Goal: Contribute content: Add original content to the website for others to see

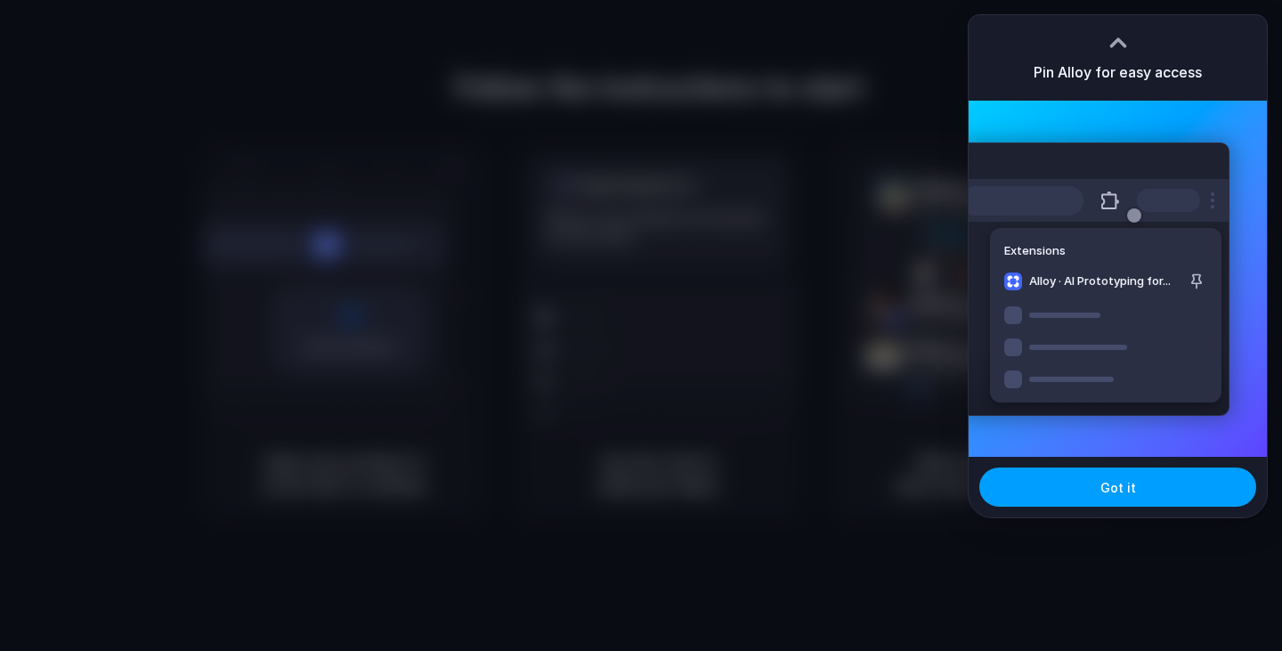
click at [1105, 489] on span "Got it" at bounding box center [1119, 487] width 36 height 19
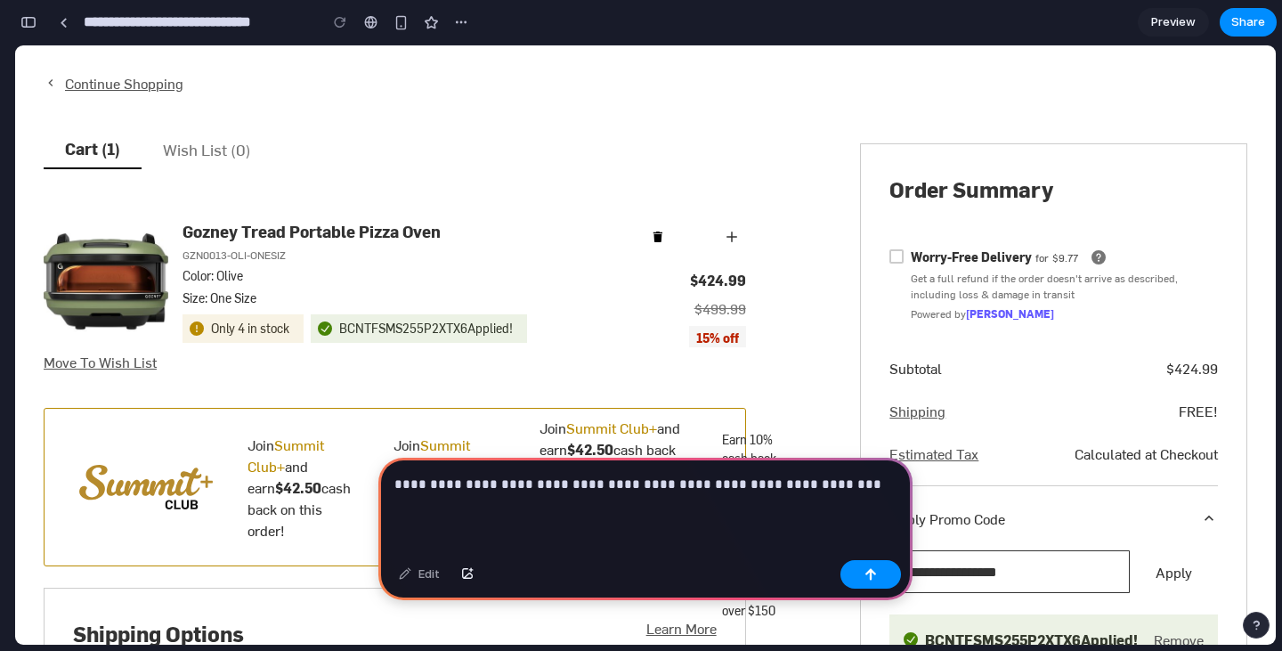
scroll to position [178, 0]
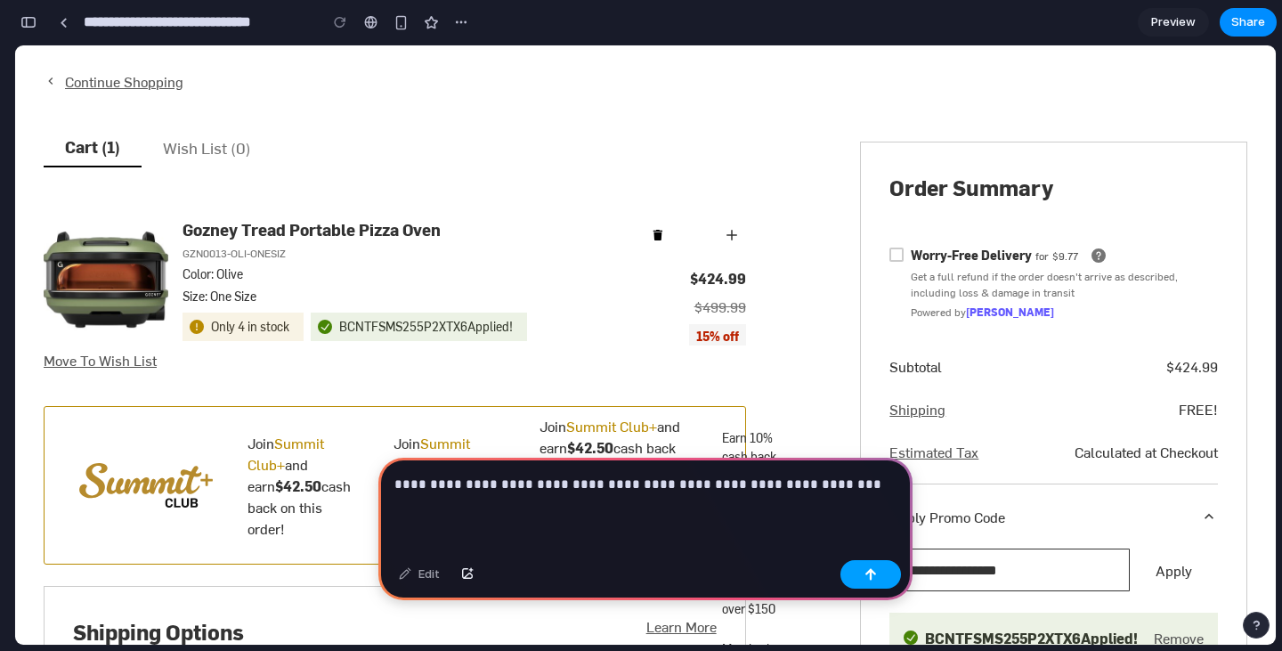
click at [872, 581] on button "button" at bounding box center [871, 574] width 61 height 28
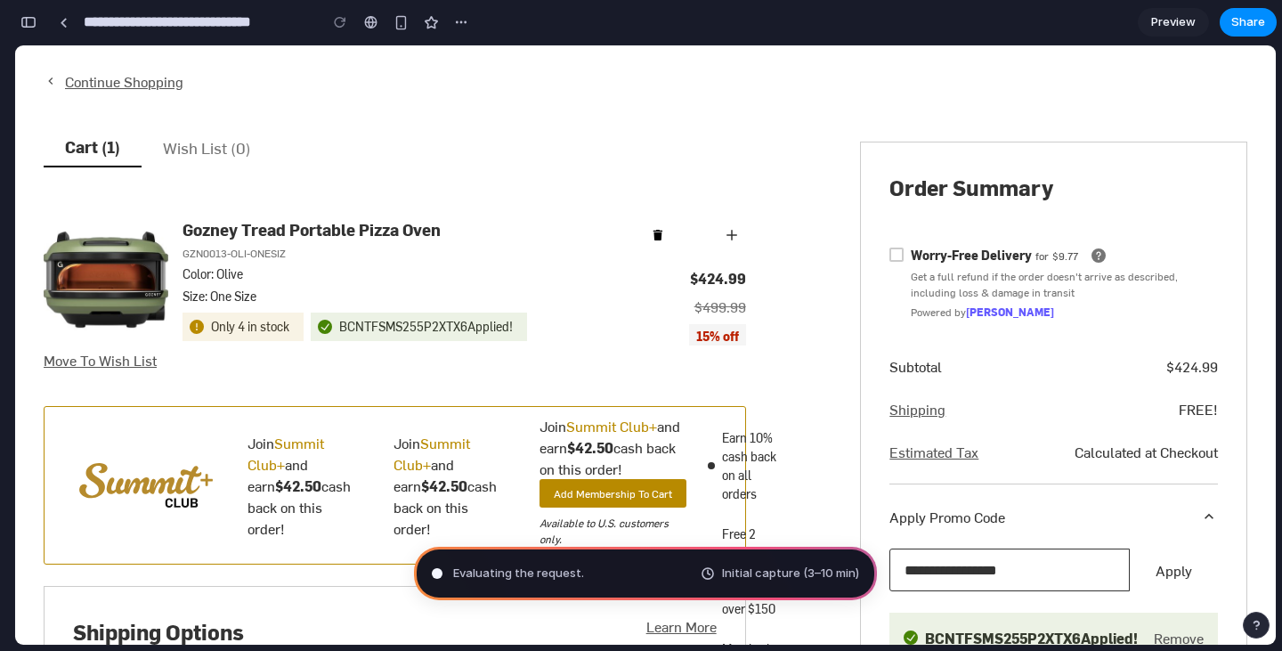
click at [692, 565] on div "Evaluating the request . Initial capture (3–10 min)" at bounding box center [645, 573] width 463 height 53
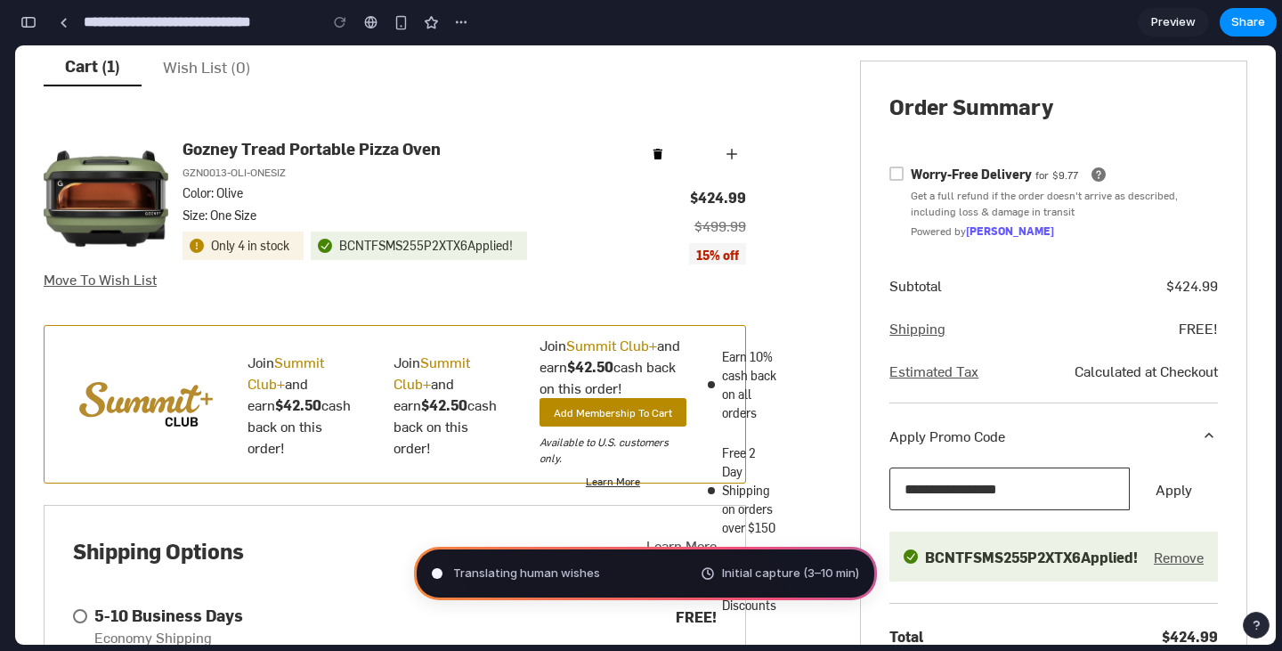
scroll to position [267, 0]
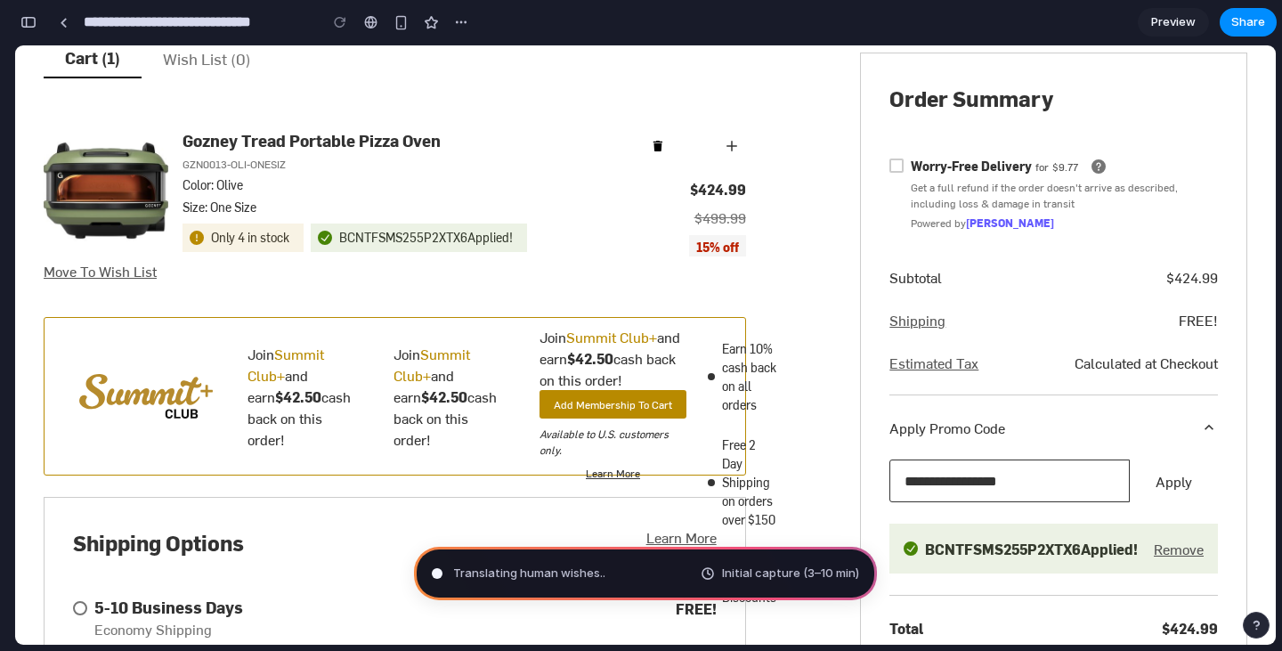
type input "**********"
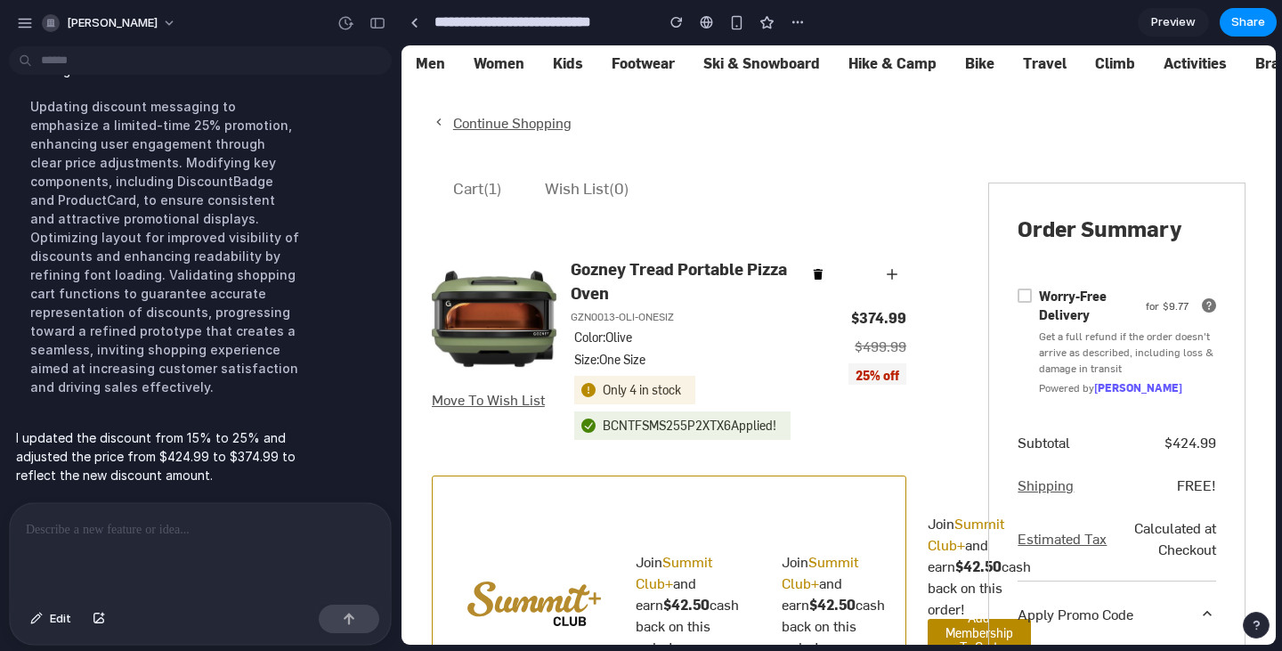
scroll to position [178, 0]
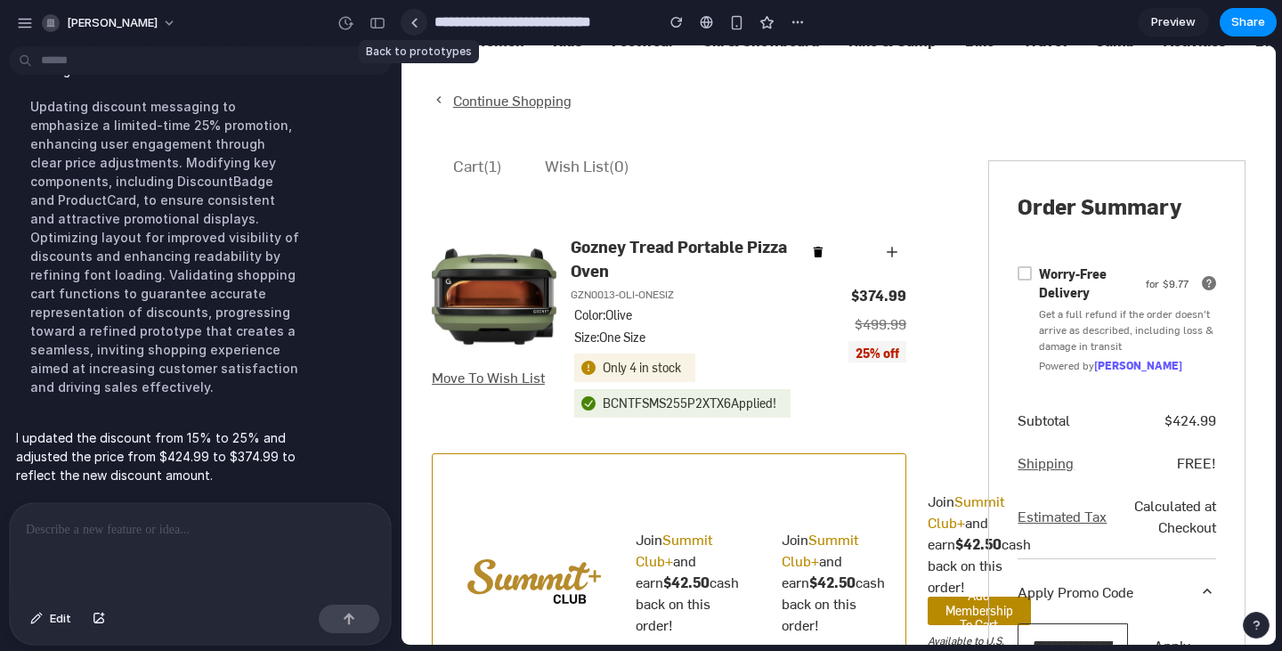
click at [413, 26] on div at bounding box center [415, 23] width 8 height 10
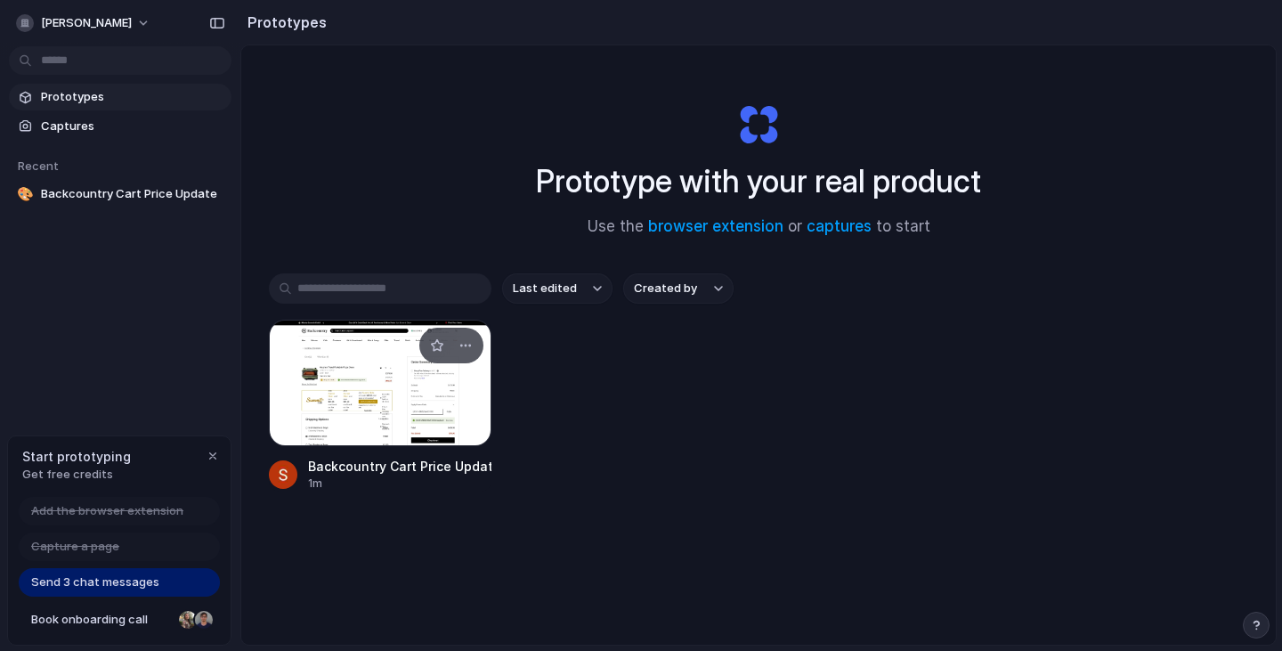
click at [402, 386] on div at bounding box center [380, 383] width 223 height 126
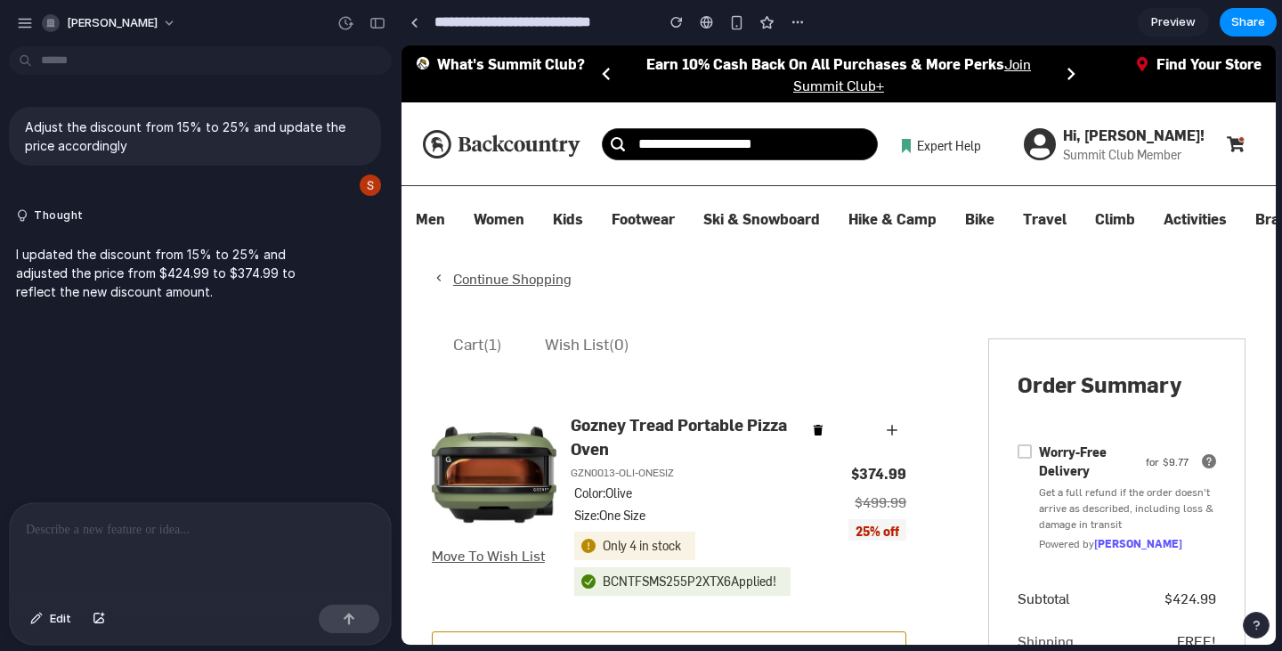
click at [1186, 24] on span "Preview" at bounding box center [1173, 22] width 45 height 18
